Goal: Contribute content

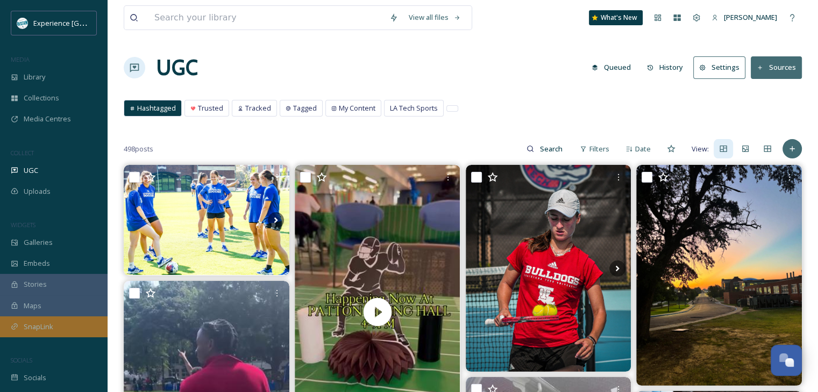
click at [58, 320] on div "SnapLink" at bounding box center [54, 327] width 108 height 21
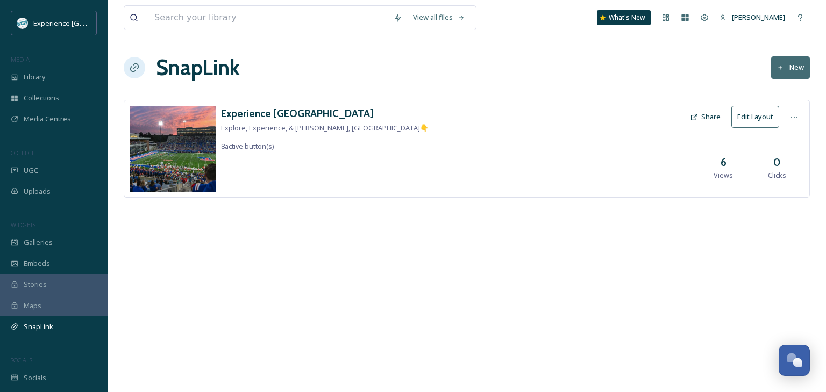
click at [276, 117] on h3 "Experience [GEOGRAPHIC_DATA]" at bounding box center [325, 114] width 208 height 16
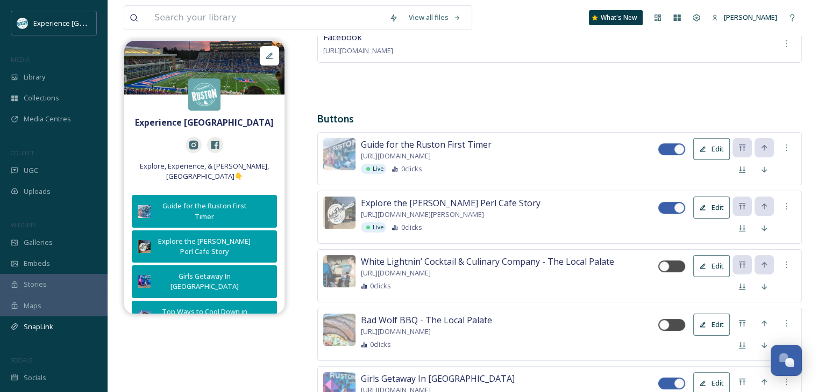
scroll to position [215, 0]
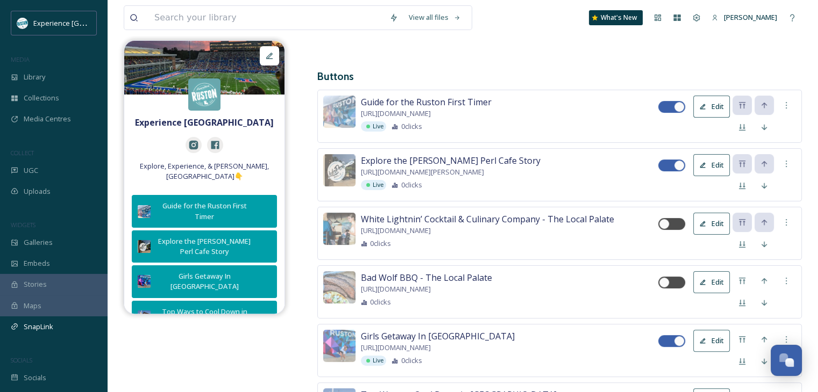
click at [705, 226] on icon at bounding box center [702, 223] width 7 height 7
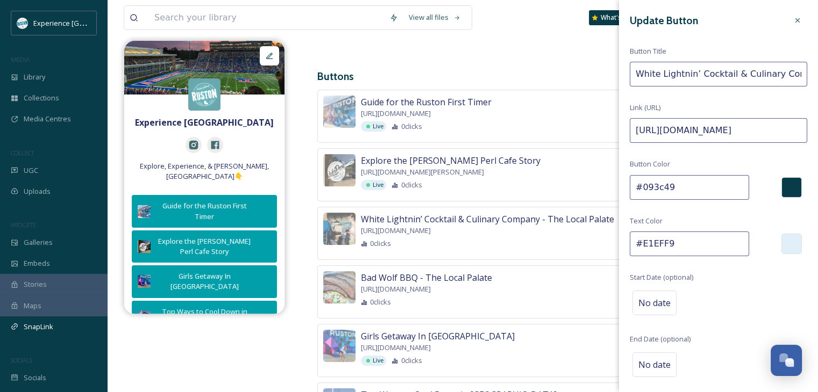
click at [694, 137] on input "[URL][DOMAIN_NAME]" at bounding box center [718, 130] width 177 height 25
click at [694, 135] on input "[URL][DOMAIN_NAME]" at bounding box center [718, 130] width 177 height 25
click at [694, 134] on input "[URL][DOMAIN_NAME]" at bounding box center [718, 130] width 177 height 25
paste input "[DOMAIN_NAME][URL]"
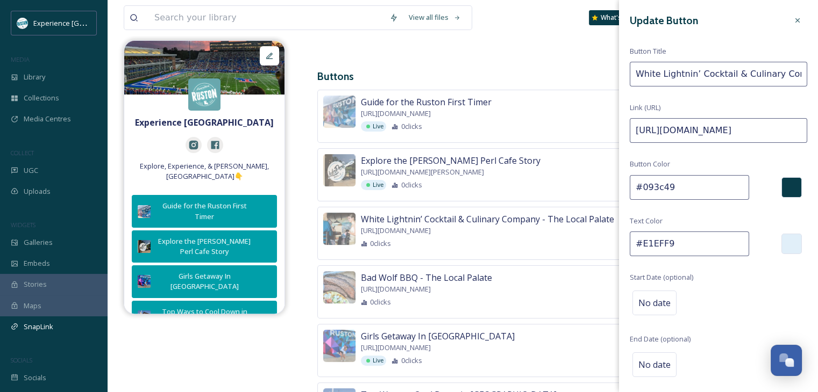
scroll to position [0, 135]
type input "[URL][DOMAIN_NAME]"
click at [686, 75] on input "White Lightnin’ Cocktail & Culinary Company - The Local Palate" at bounding box center [718, 74] width 177 height 25
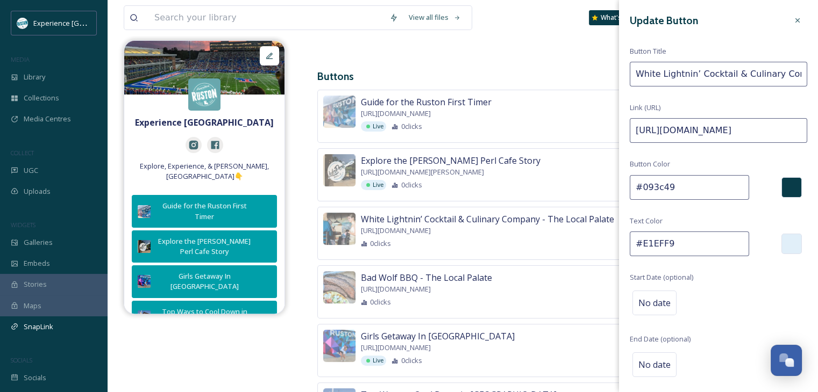
click at [686, 75] on input "White Lightnin’ Cocktail & Culinary Company - The Local Palate" at bounding box center [718, 74] width 177 height 25
type input "The College Student Guide to [GEOGRAPHIC_DATA], [GEOGRAPHIC_DATA]"
click at [674, 244] on input "#E1EFF9" at bounding box center [689, 244] width 119 height 25
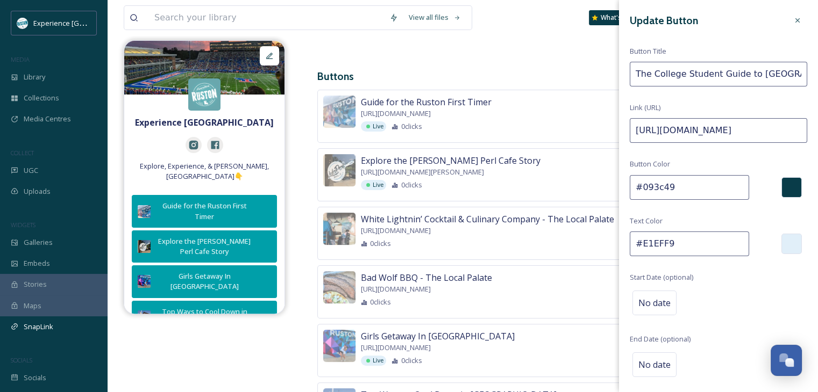
click at [663, 188] on input "#093c49" at bounding box center [689, 187] width 119 height 25
click at [664, 185] on input "#093c49" at bounding box center [689, 187] width 119 height 25
paste input "09fa"
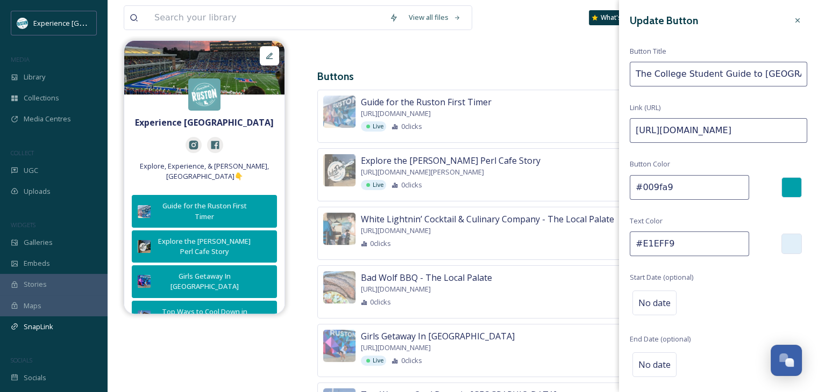
type input "#009fa9"
click at [654, 247] on input "#E1EFF9" at bounding box center [689, 244] width 119 height 25
paste input "dcf3f4"
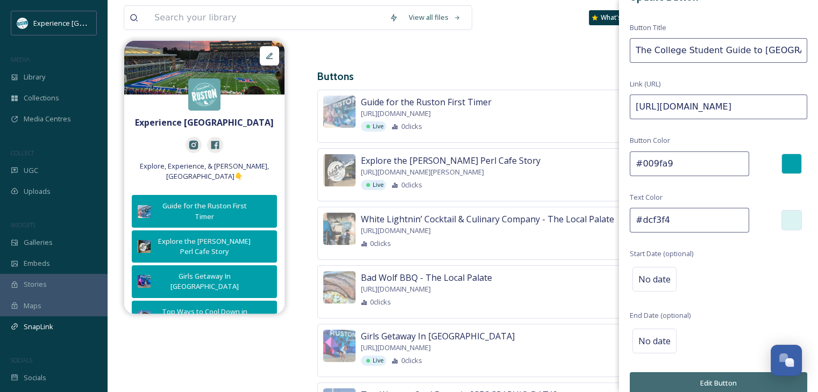
scroll to position [35, 0]
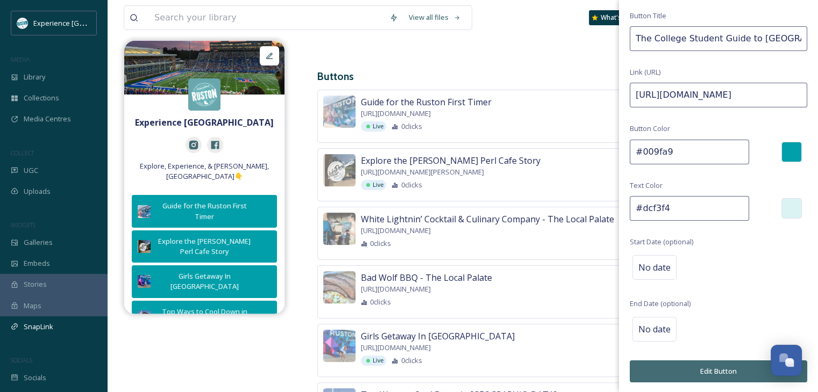
type input "#dcf3f4"
click at [700, 370] on button "Edit Button" at bounding box center [718, 372] width 177 height 22
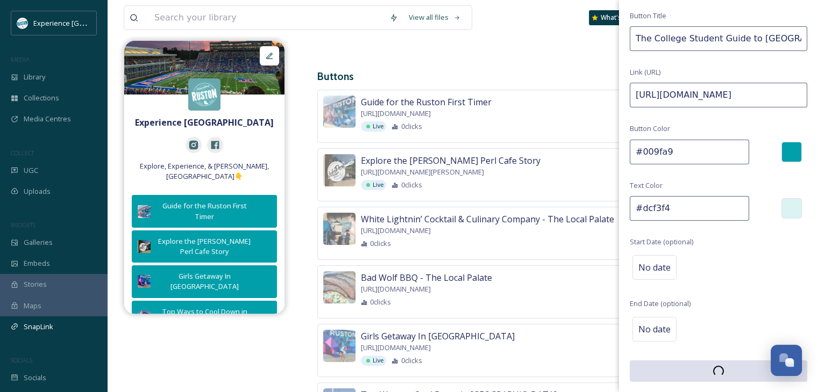
scroll to position [35, 0]
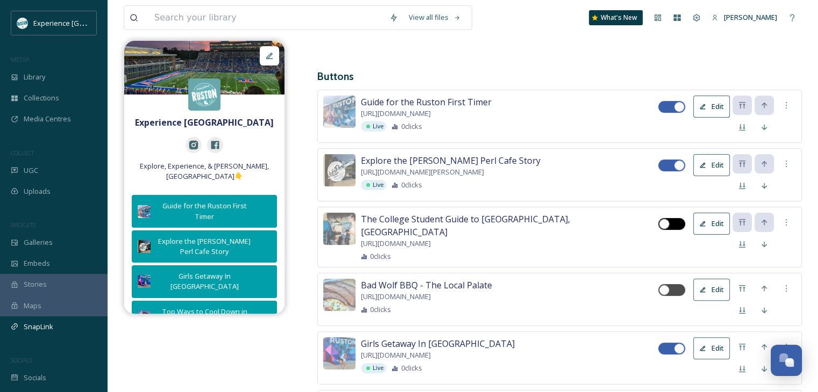
click at [671, 230] on div at bounding box center [671, 224] width 27 height 12
checkbox input "true"
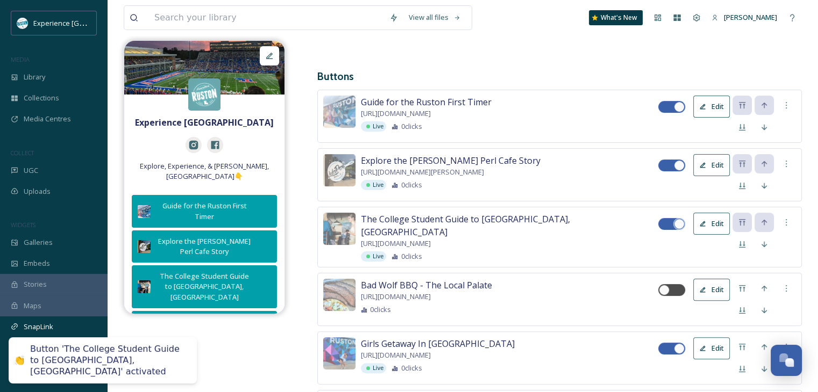
click at [706, 225] on button "Edit" at bounding box center [711, 224] width 37 height 22
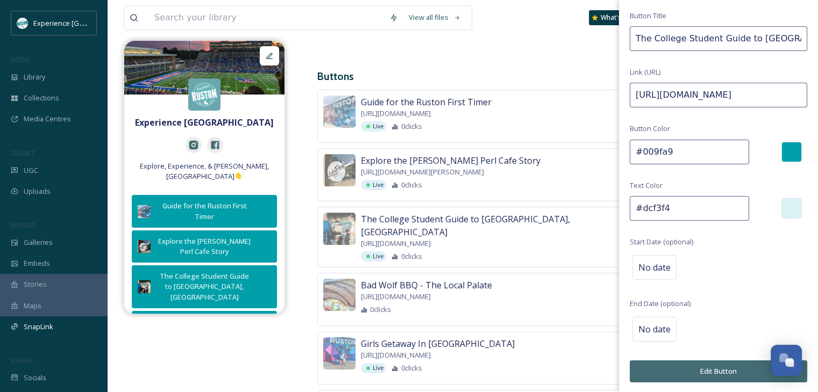
scroll to position [0, 0]
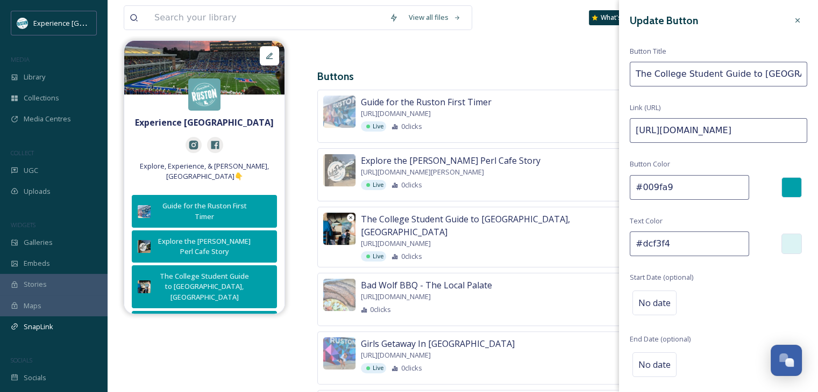
click at [333, 241] on img at bounding box center [339, 229] width 32 height 32
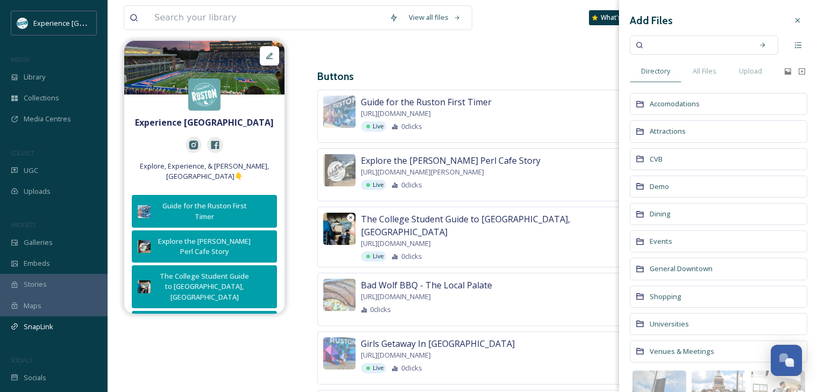
click at [346, 225] on img at bounding box center [339, 229] width 32 height 32
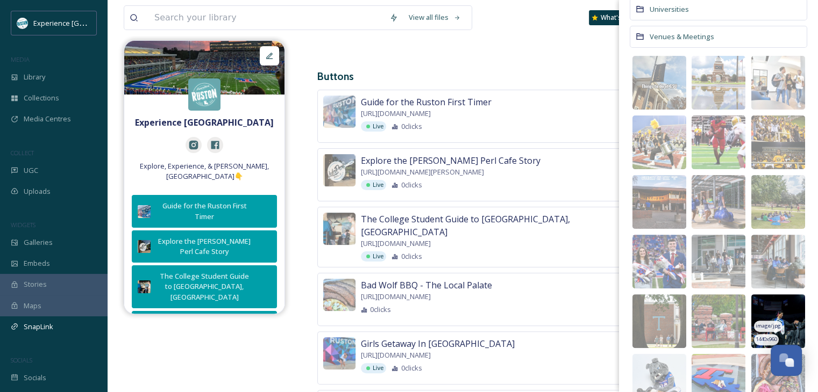
scroll to position [369, 0]
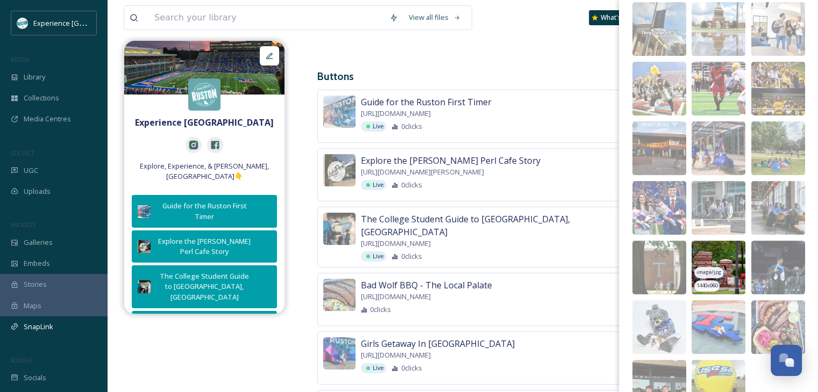
click at [723, 258] on img at bounding box center [718, 268] width 54 height 54
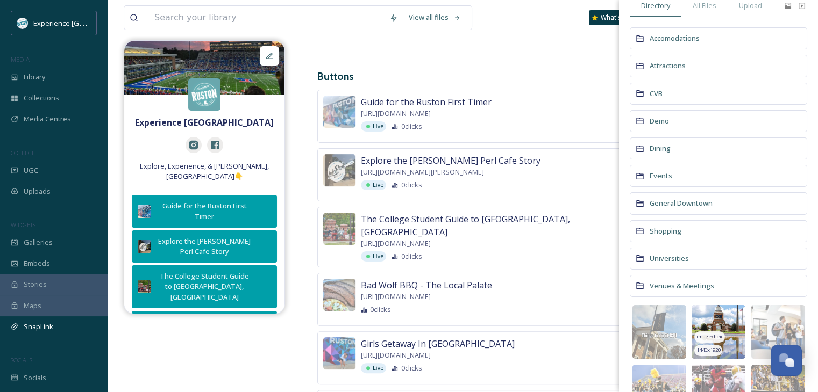
scroll to position [0, 0]
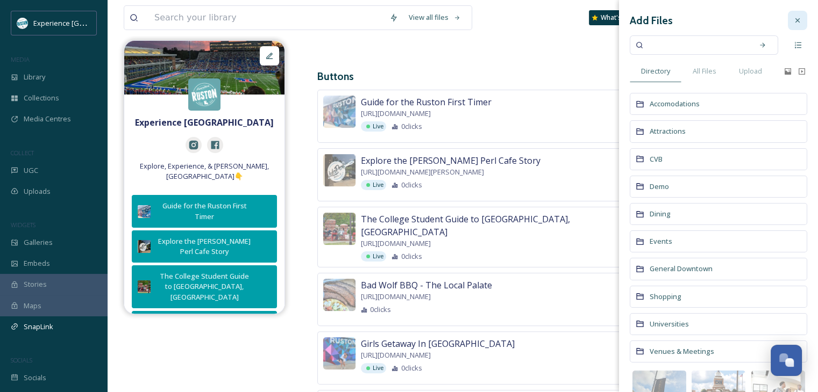
click at [793, 18] on icon at bounding box center [797, 20] width 9 height 9
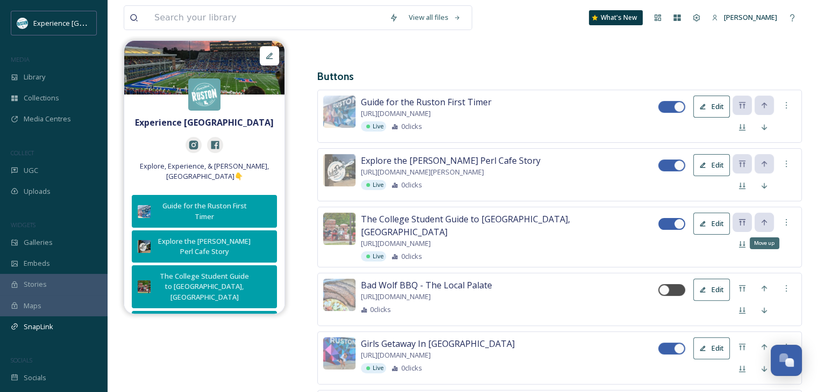
click at [761, 226] on icon at bounding box center [764, 222] width 9 height 9
click at [762, 227] on icon at bounding box center [764, 222] width 9 height 9
click at [785, 226] on icon at bounding box center [786, 222] width 9 height 9
click at [784, 226] on icon at bounding box center [786, 222] width 9 height 9
click at [766, 185] on icon at bounding box center [764, 186] width 9 height 9
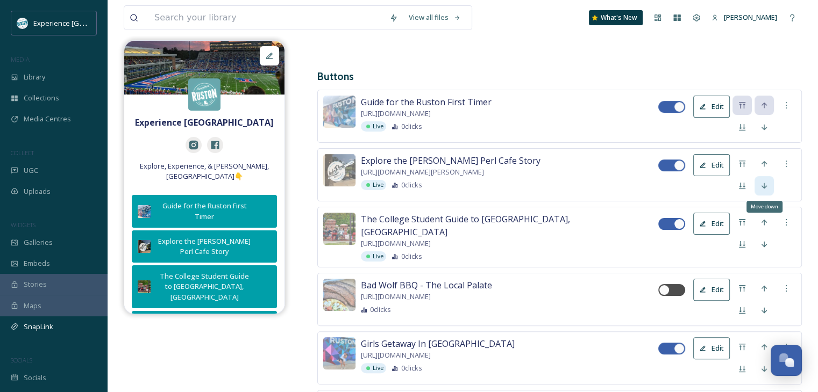
click at [766, 185] on icon at bounding box center [764, 186] width 9 height 9
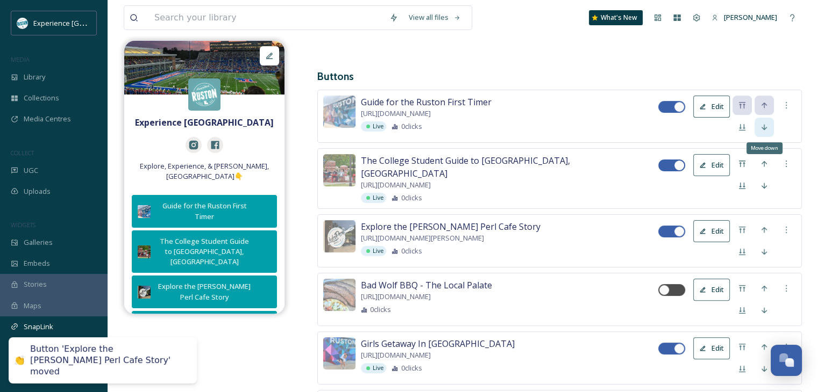
click at [766, 132] on div "Move down" at bounding box center [763, 127] width 19 height 19
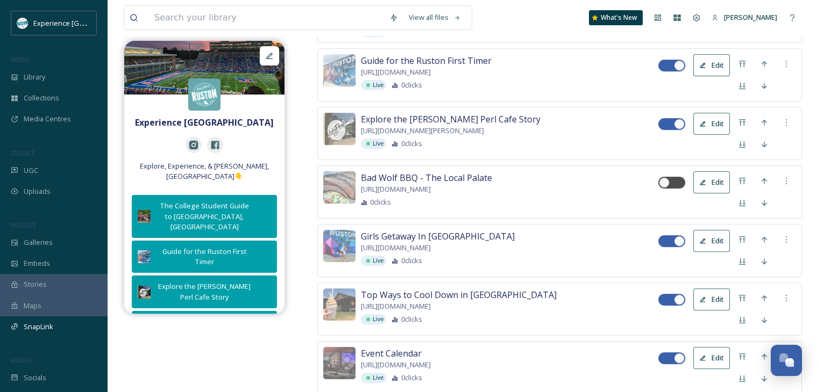
scroll to position [484, 0]
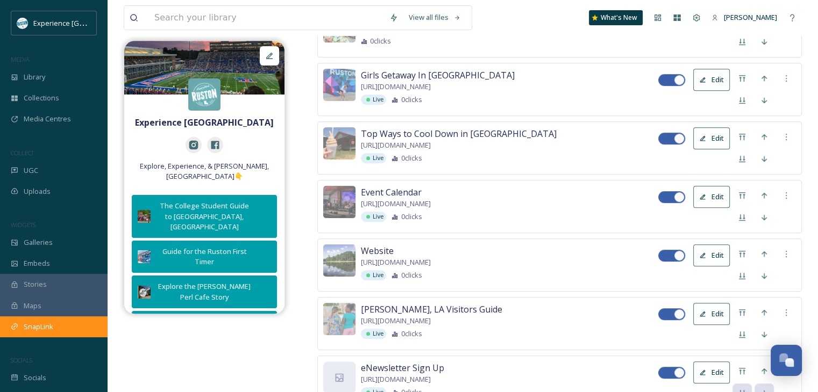
click at [52, 327] on span "SnapLink" at bounding box center [39, 327] width 30 height 10
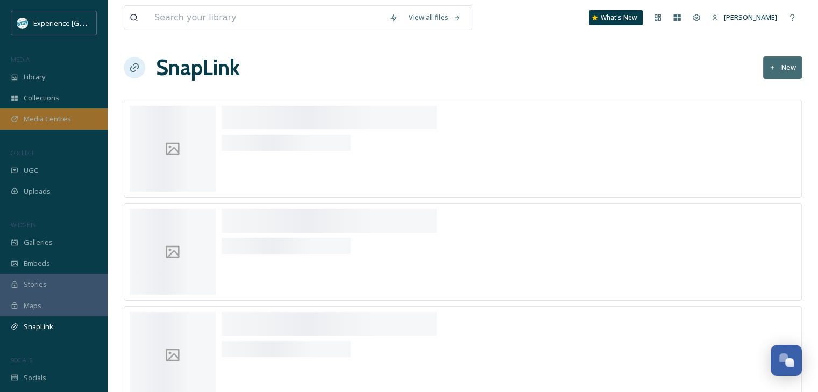
click at [60, 115] on span "Media Centres" at bounding box center [47, 119] width 47 height 10
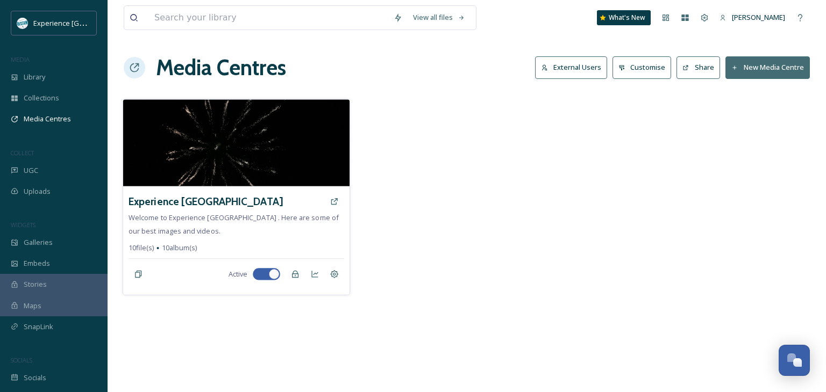
click at [258, 207] on div "Experience [GEOGRAPHIC_DATA]" at bounding box center [236, 201] width 216 height 19
click at [191, 201] on h3 "Experience [GEOGRAPHIC_DATA]" at bounding box center [205, 202] width 154 height 16
